Goal: Information Seeking & Learning: Find specific fact

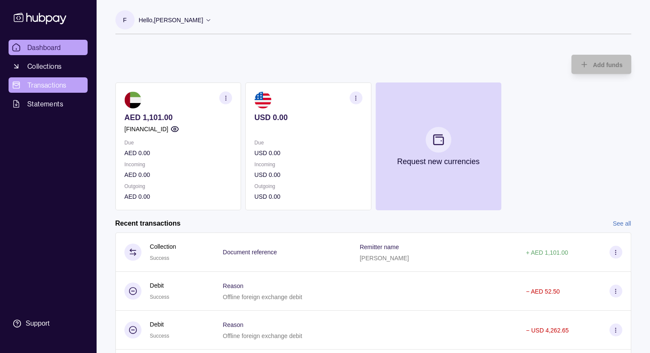
click at [70, 90] on link "Transactions" at bounding box center [48, 84] width 79 height 15
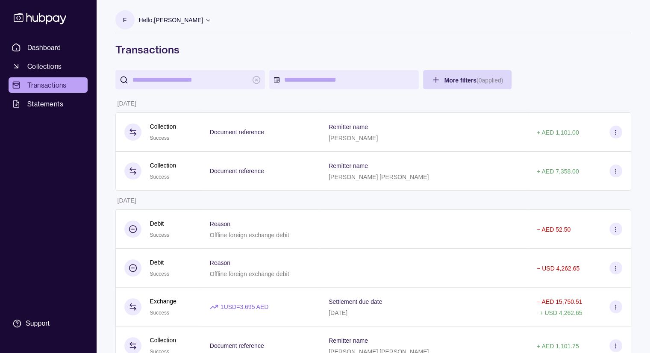
drag, startPoint x: 339, startPoint y: 141, endPoint x: 410, endPoint y: 140, distance: 71.0
click at [378, 140] on p "[PERSON_NAME]" at bounding box center [353, 138] width 49 height 7
copy p "VARUN SUNDARAM DHAMO"
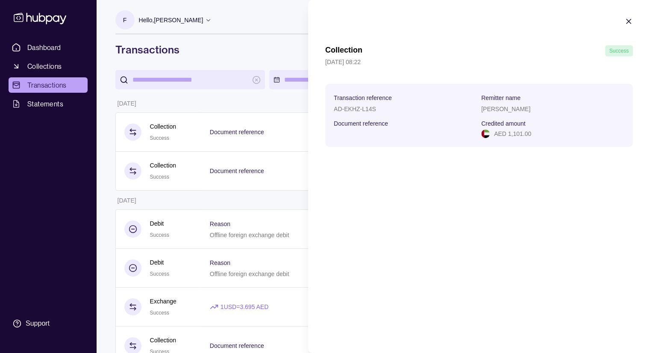
click at [629, 22] on icon "button" at bounding box center [629, 21] width 4 height 4
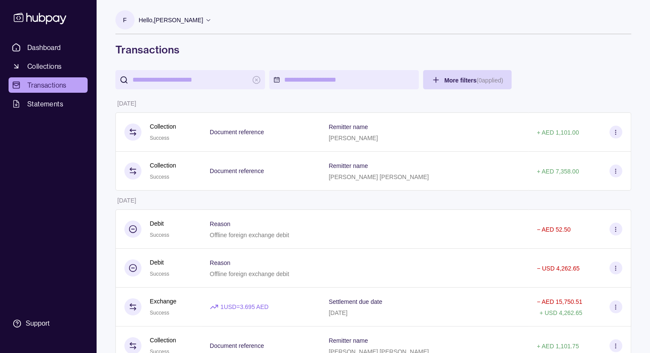
copy p "VARUN SUNDARAM DHAMO"
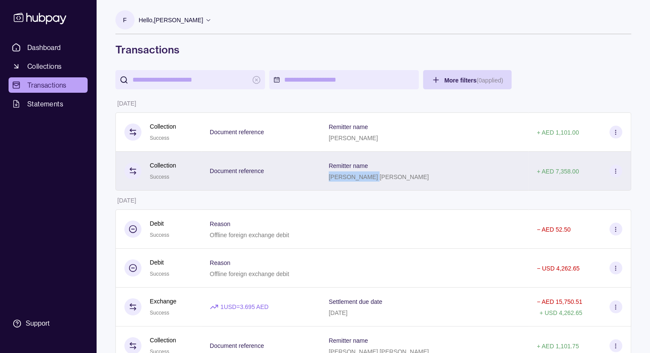
drag, startPoint x: 333, startPoint y: 177, endPoint x: 387, endPoint y: 181, distance: 53.6
click at [387, 181] on div "[PERSON_NAME] [PERSON_NAME]" at bounding box center [379, 176] width 100 height 10
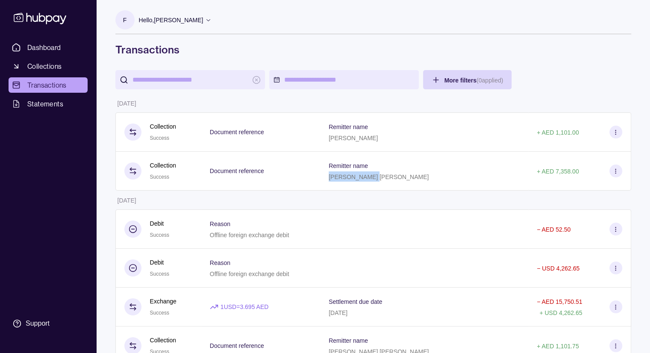
copy p "MURTUZA AHMED"
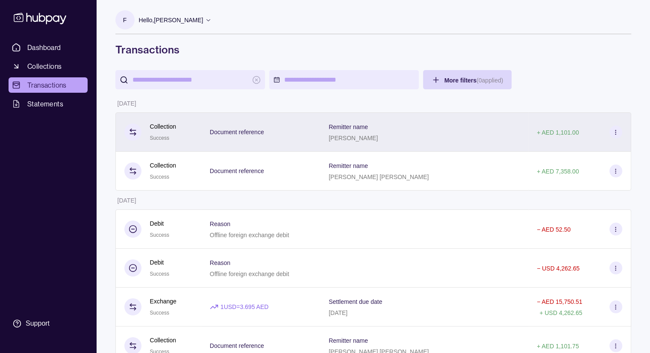
drag, startPoint x: 331, startPoint y: 139, endPoint x: 438, endPoint y: 145, distance: 106.6
click at [438, 145] on div "Remitter name VARUN SUNDARAM DHAMODHARAN" at bounding box center [424, 131] width 208 height 39
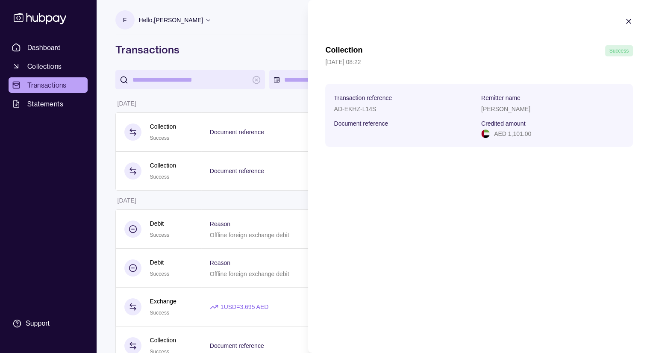
copy p "[PERSON_NAME]"
click at [362, 110] on p "AD-EKHZ-L14S" at bounding box center [355, 109] width 42 height 7
copy p "AD-EKHZ-L14S"
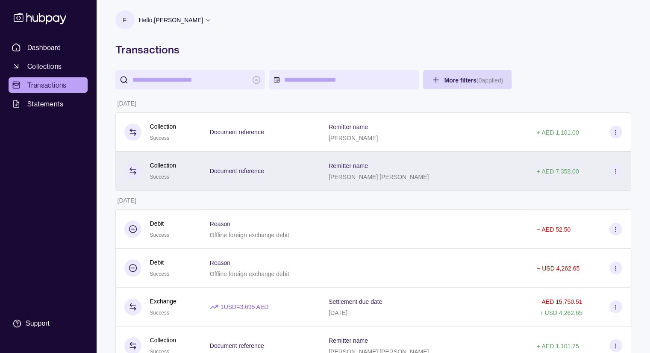
click at [593, 181] on div "+ AED 7,358.00" at bounding box center [580, 171] width 103 height 39
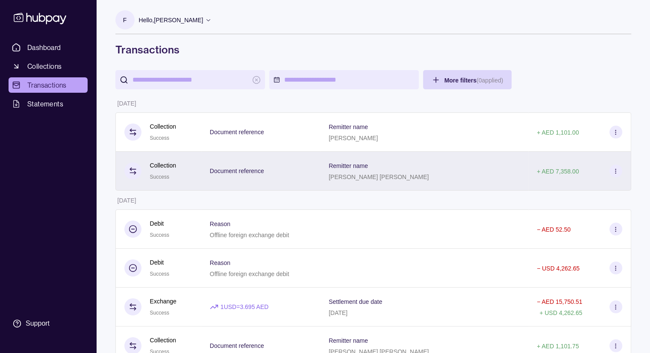
click at [440, 168] on div "Remitter name MURTUZA AHMED MOHAMMED" at bounding box center [424, 170] width 191 height 21
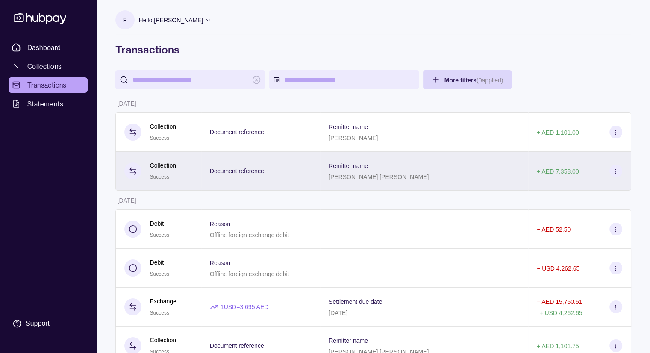
click at [395, 189] on div "Remitter name MURTUZA AHMED MOHAMMED" at bounding box center [424, 171] width 208 height 39
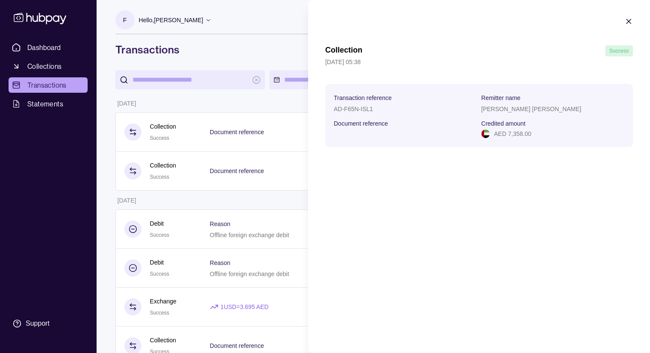
click at [351, 112] on p "AD-F65N-ISL1" at bounding box center [353, 109] width 39 height 7
copy p "AD-F65N-ISL1"
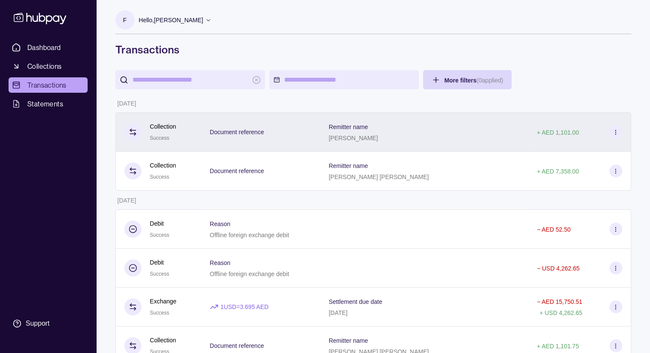
click at [471, 137] on div "Remitter name VARUN SUNDARAM DHAMODHARAN" at bounding box center [424, 131] width 191 height 21
